Goal: Task Accomplishment & Management: Complete application form

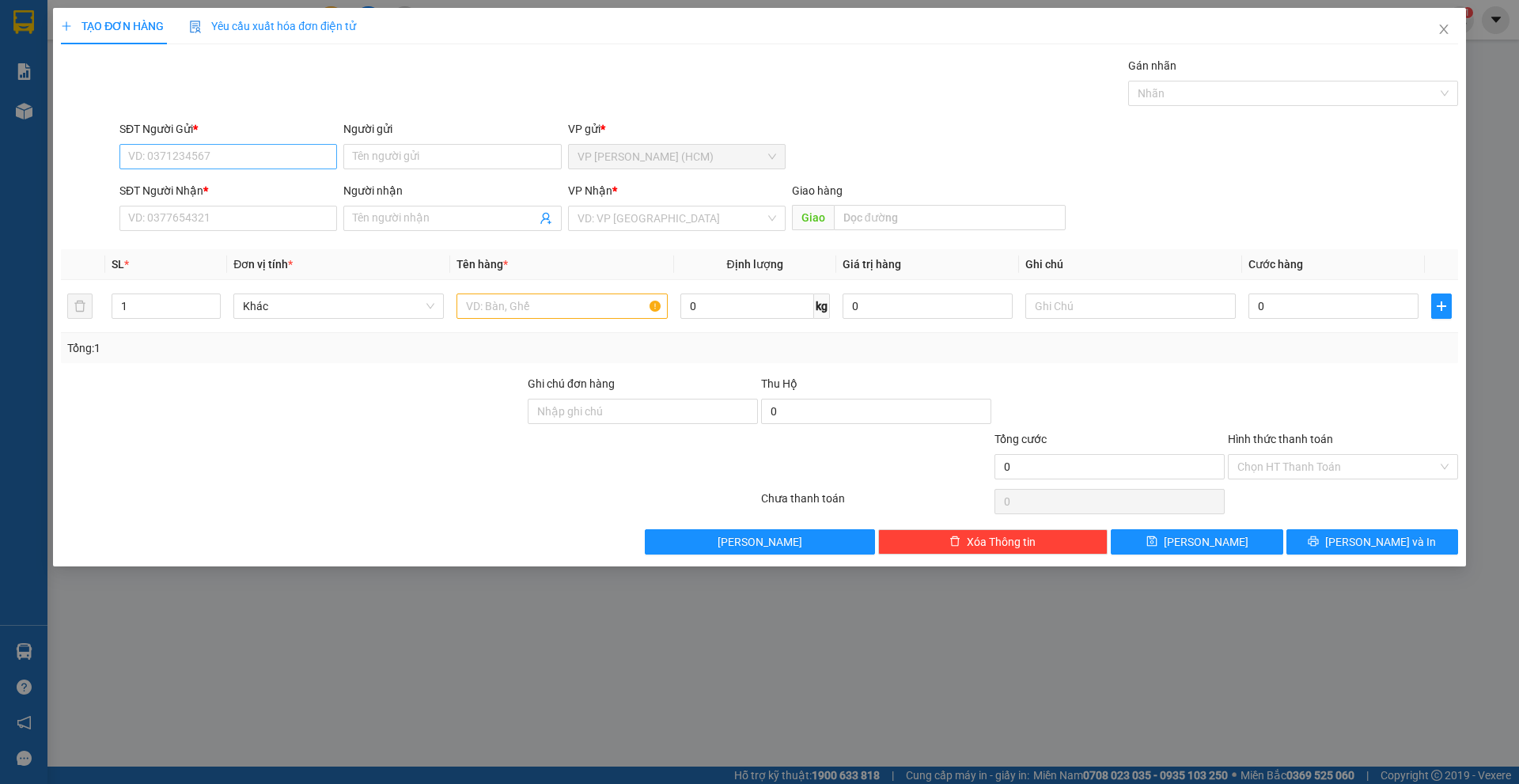
click at [236, 154] on input "SĐT Người Gửi *" at bounding box center [228, 156] width 218 height 25
type input "0909130937"
click at [238, 193] on div "0909130937 - Phượng" at bounding box center [228, 189] width 198 height 18
type input "Phượng"
type input "0976959994"
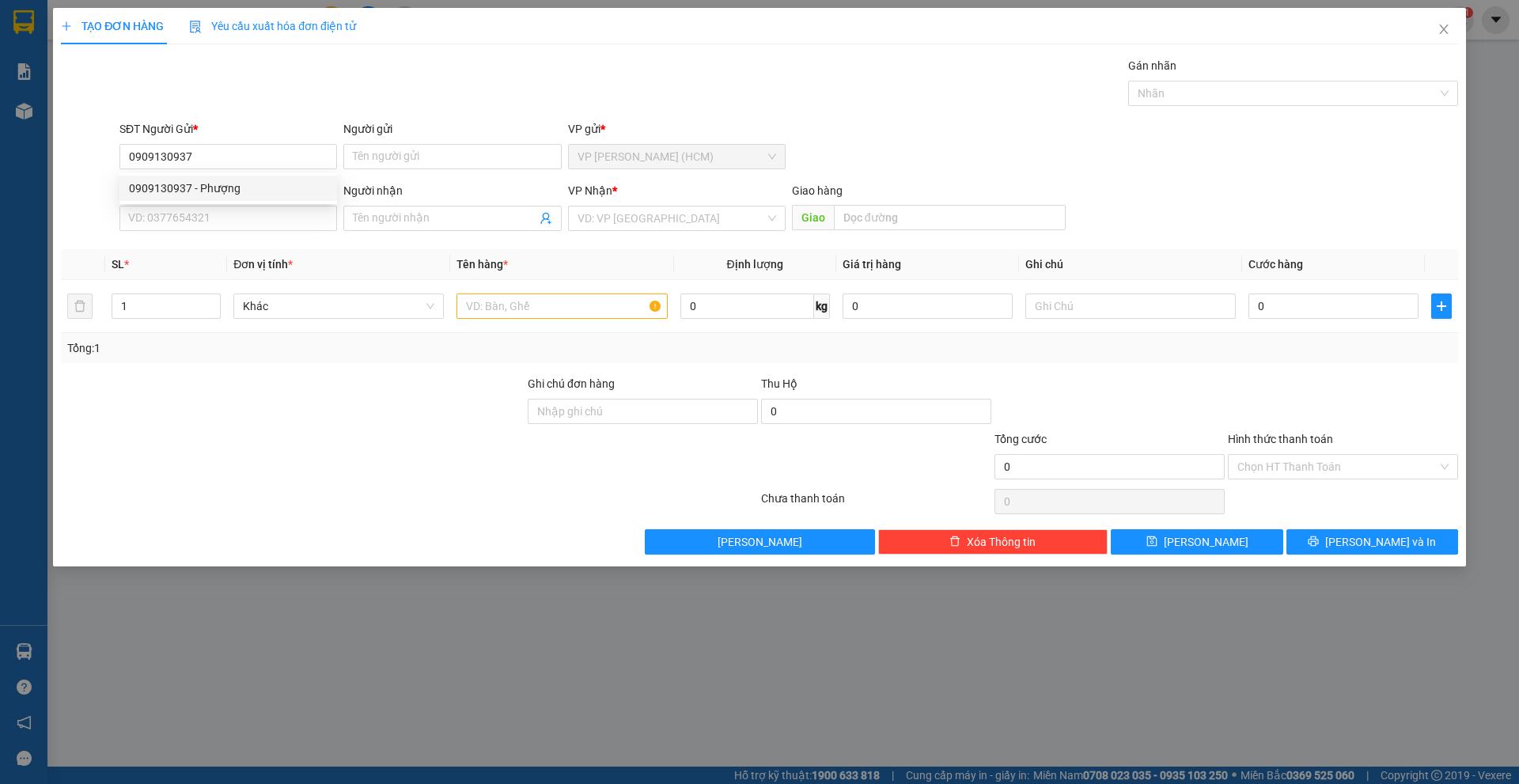
type input "Huyền"
type input "Kon Tum"
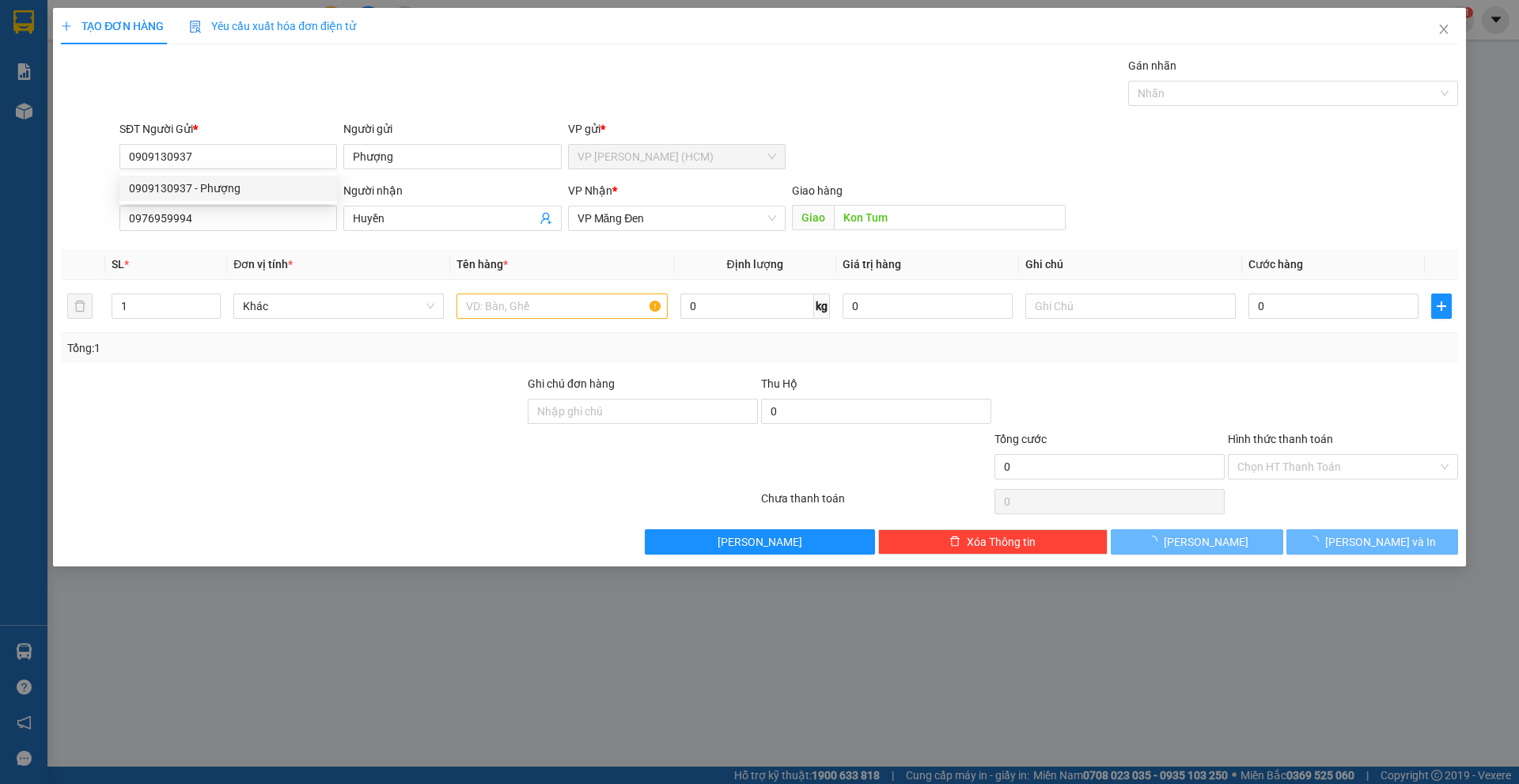
type input "40.000"
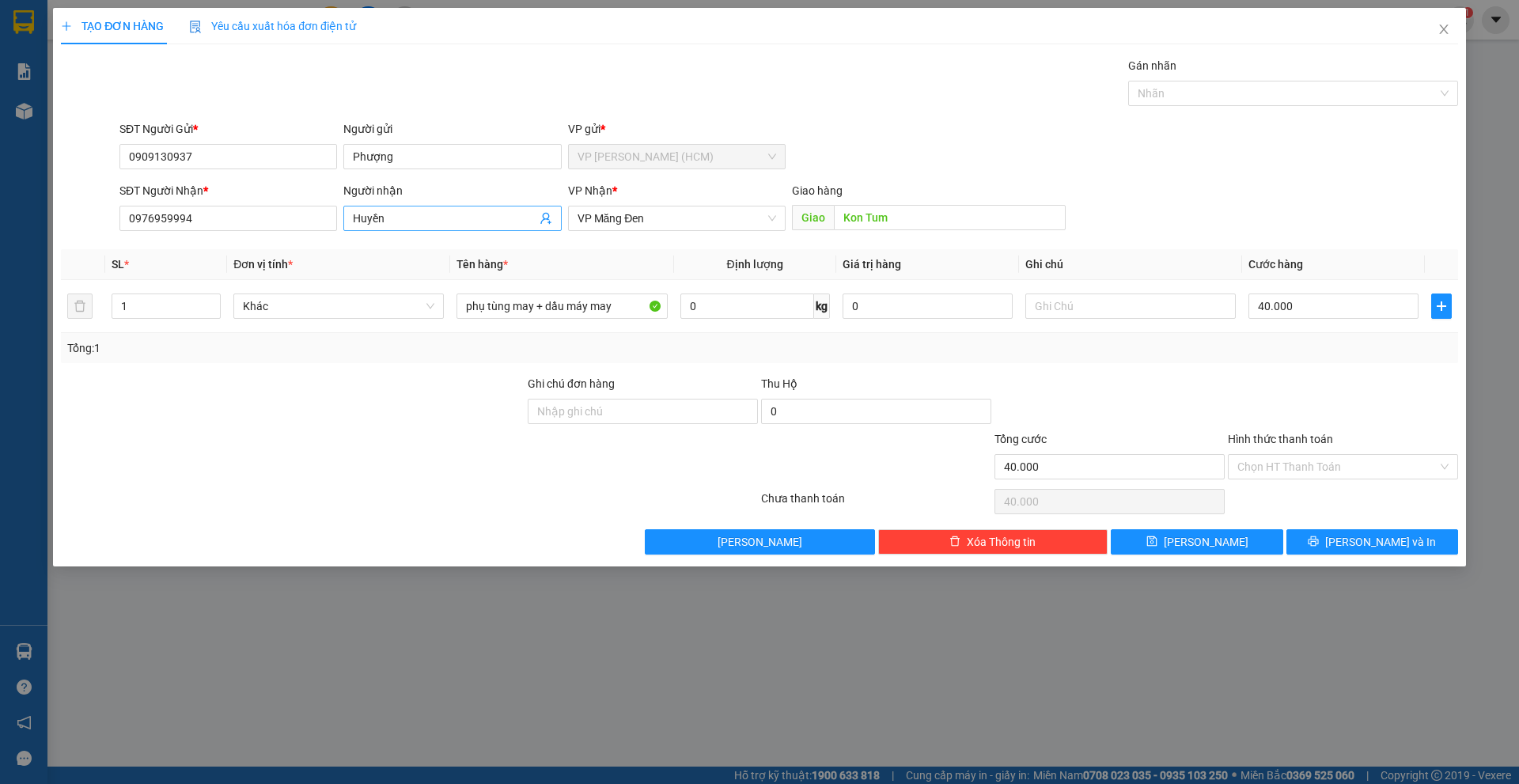
type input "0909130937"
click at [498, 227] on span "Huyền" at bounding box center [452, 218] width 218 height 25
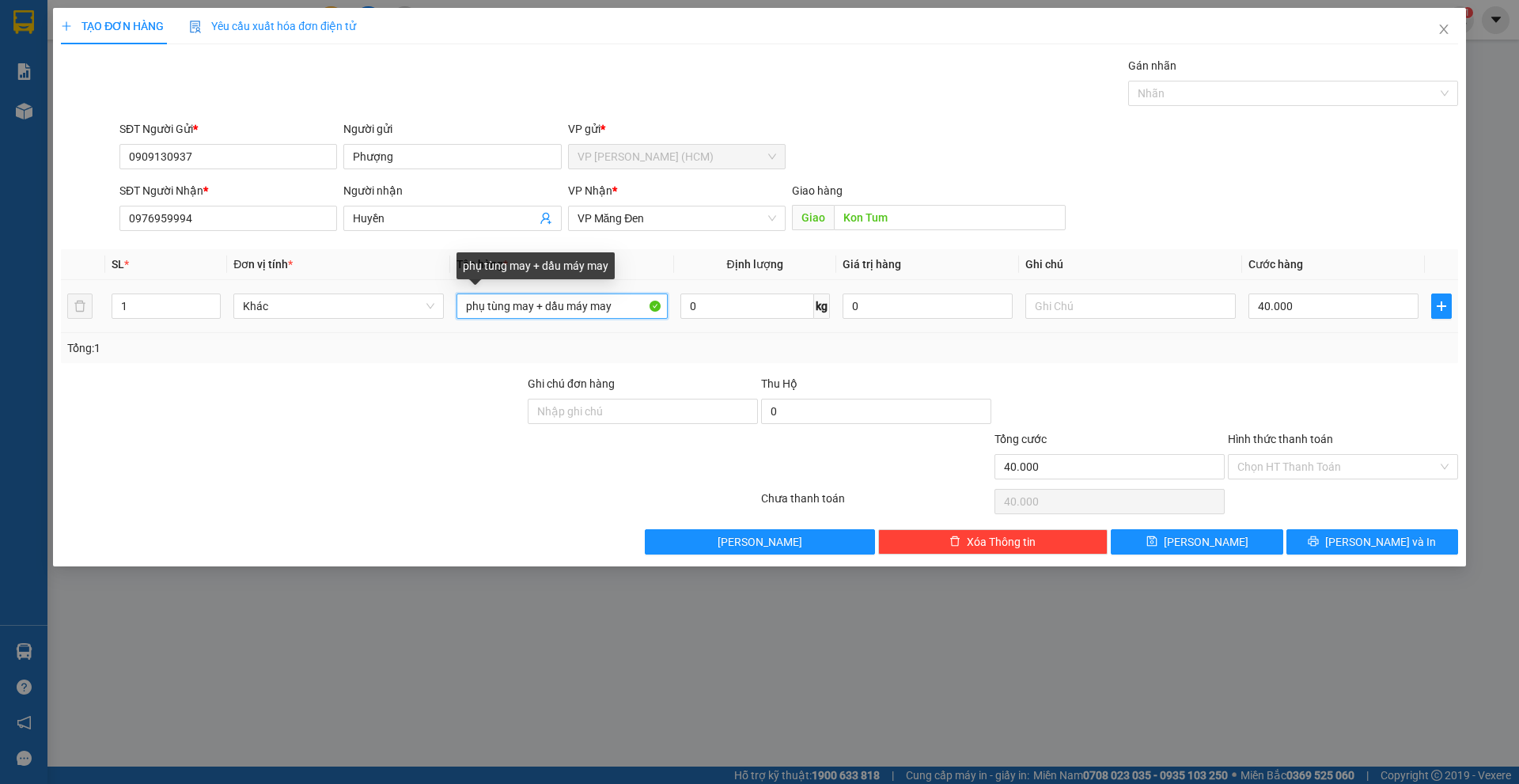
drag, startPoint x: 632, startPoint y: 310, endPoint x: 537, endPoint y: 310, distance: 95.0
click at [537, 310] on input "phụ tùng may + dầu máy may" at bounding box center [561, 306] width 210 height 25
type input "phụ [PERSON_NAME]"
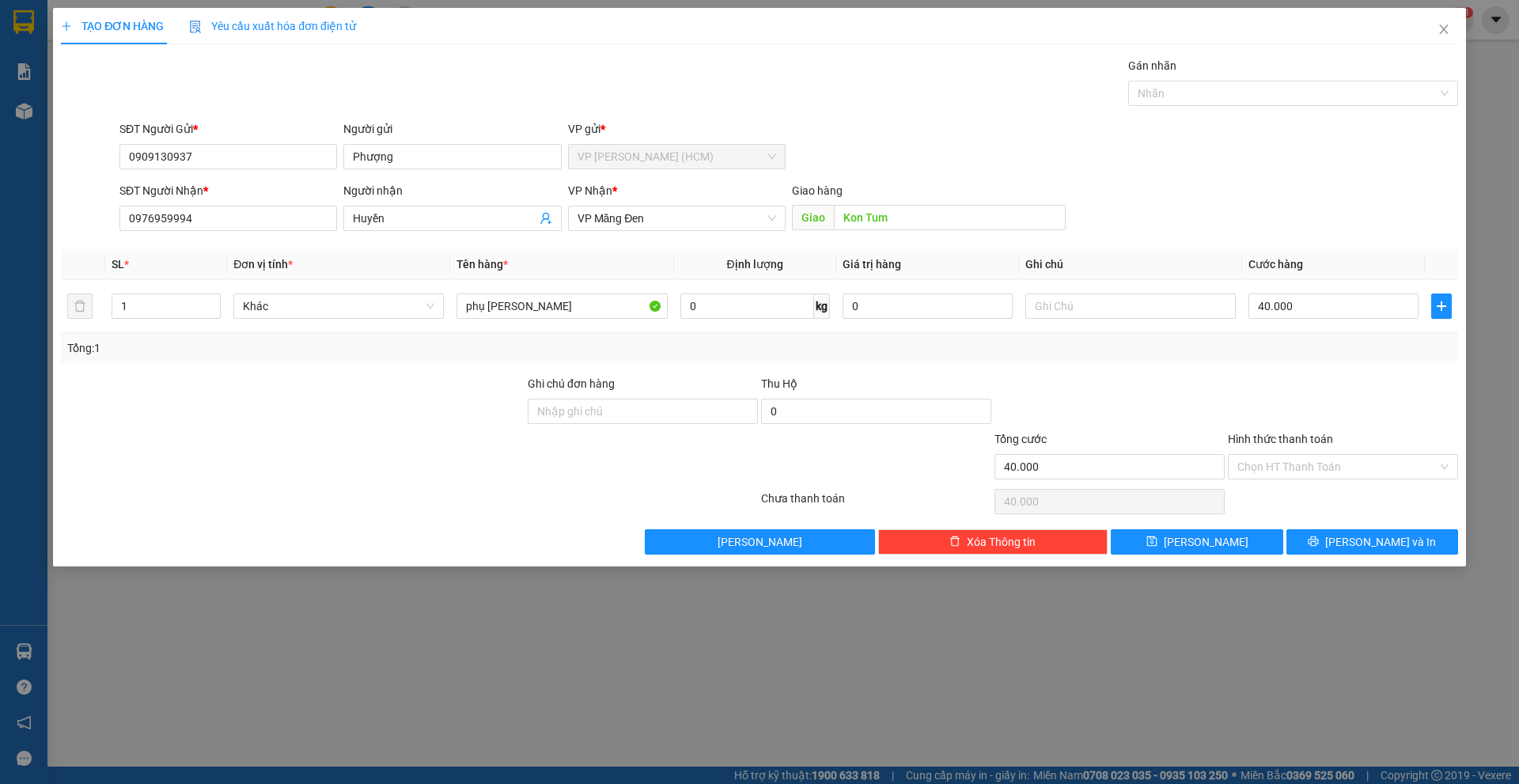
click at [760, 366] on div "Transit Pickup Surcharge Ids Transit Deliver Surcharge Ids Transit Deliver Surc…" at bounding box center [759, 305] width 1397 height 497
click at [1355, 545] on button "[PERSON_NAME] và In" at bounding box center [1373, 541] width 172 height 25
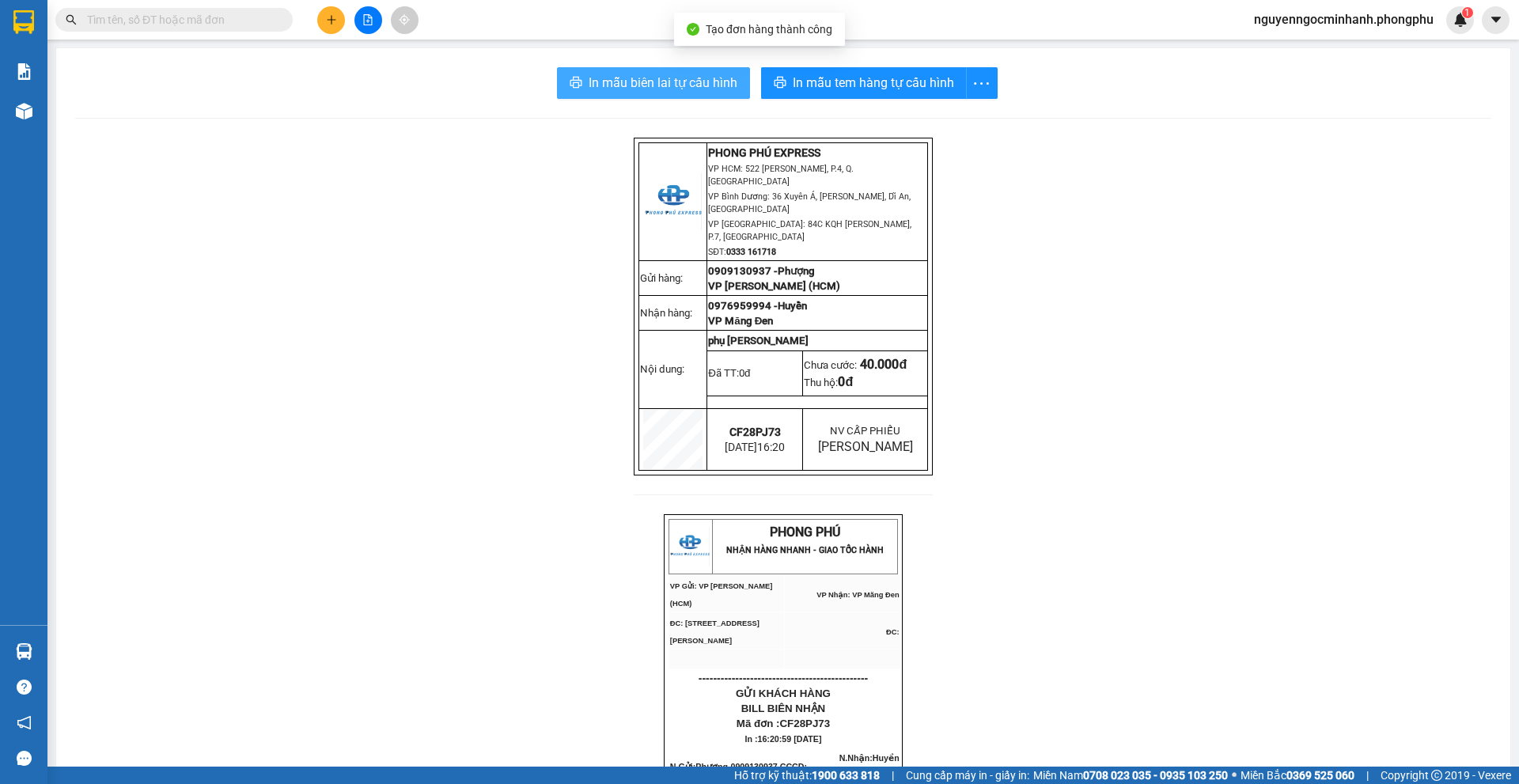
click at [660, 80] on span "In mẫu biên lai tự cấu hình" at bounding box center [663, 82] width 149 height 20
